Goal: Transaction & Acquisition: Purchase product/service

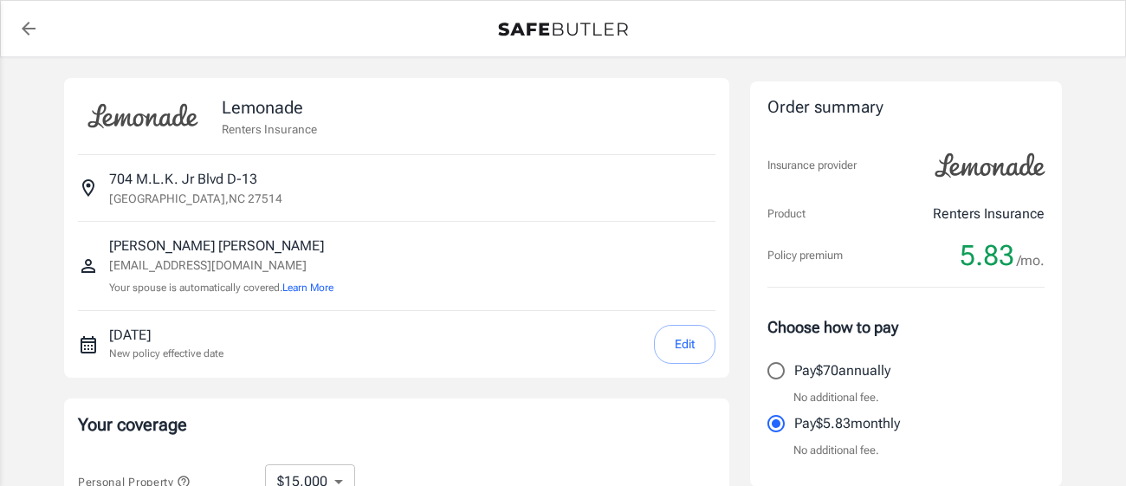
select select "15000"
select select "500"
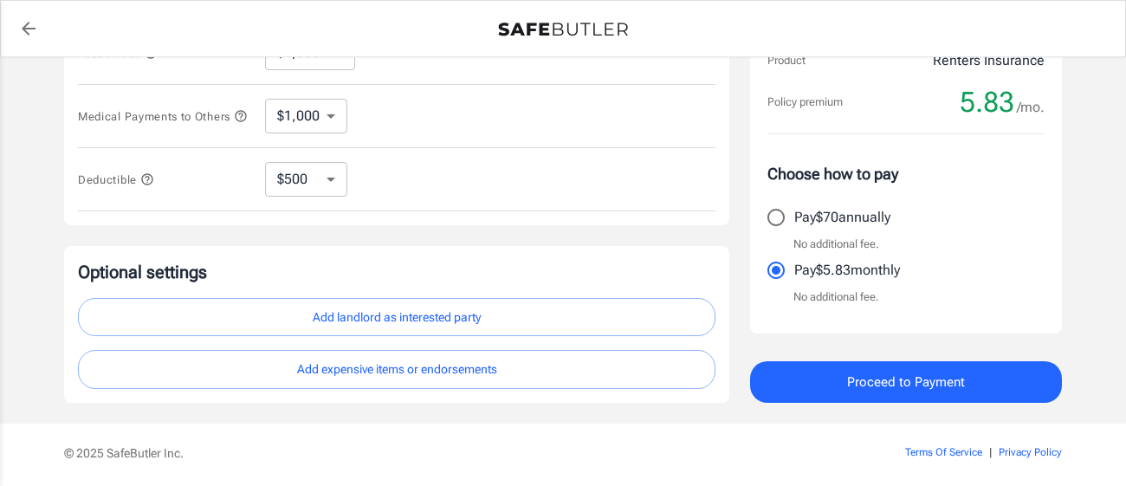
scroll to position [591, 0]
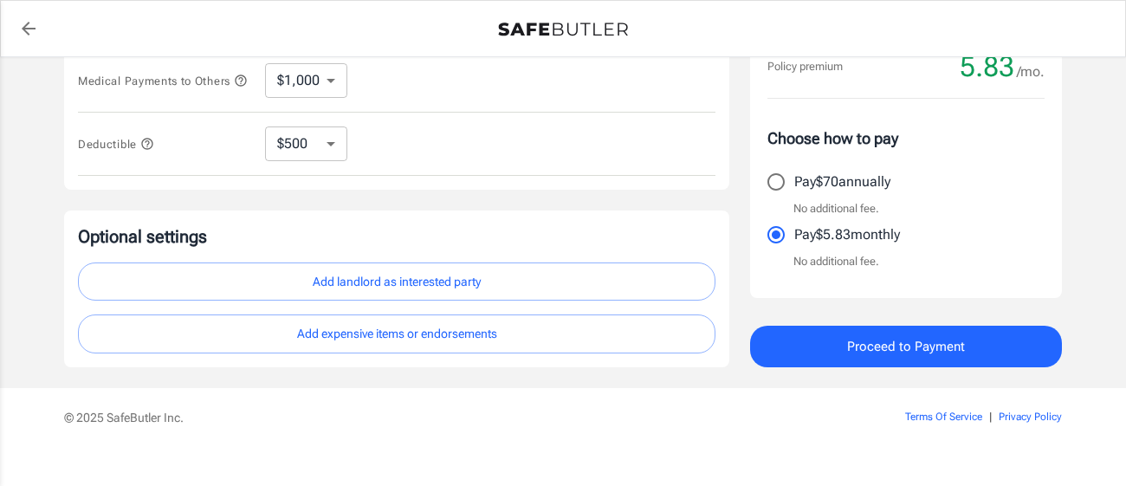
click at [595, 350] on button "Add expensive items or endorsements" at bounding box center [397, 333] width 638 height 39
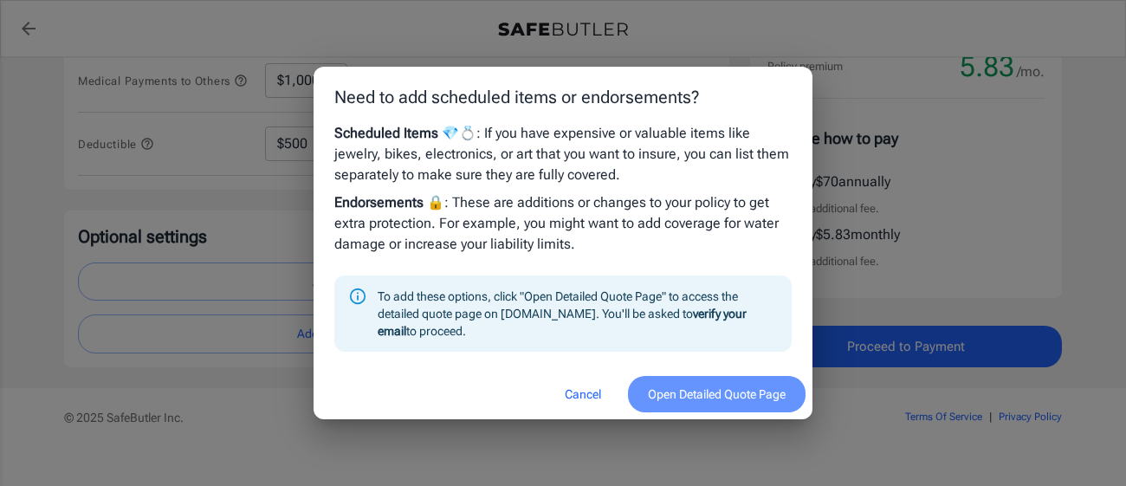
click at [733, 376] on button "Open Detailed Quote Page" at bounding box center [717, 394] width 178 height 37
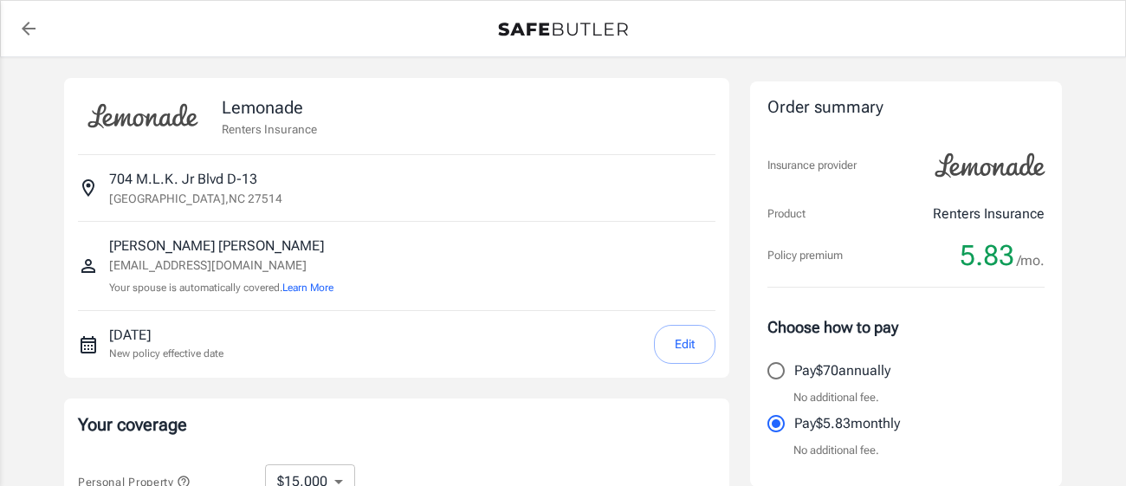
select select "15000"
select select "500"
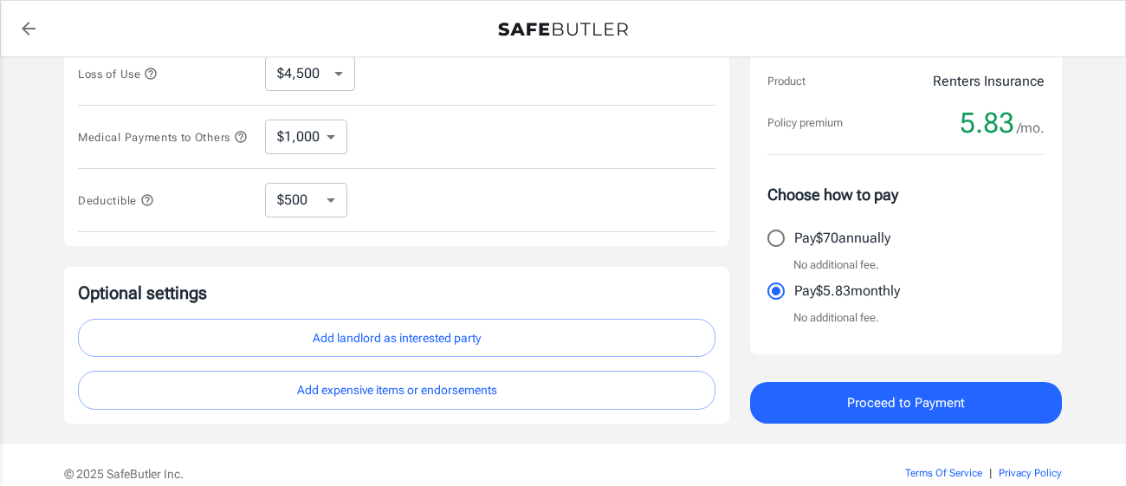
scroll to position [591, 0]
